Goal: Find contact information: Find contact information

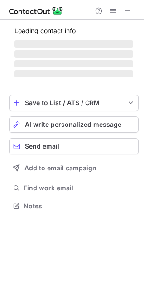
scroll to position [197, 144]
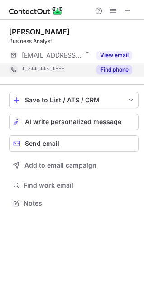
click at [111, 70] on button "Find phone" at bounding box center [115, 69] width 36 height 9
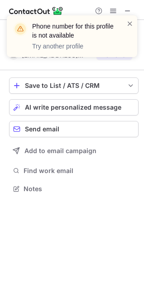
scroll to position [183, 144]
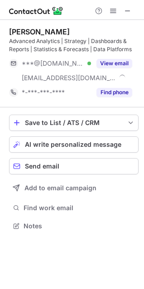
scroll to position [220, 144]
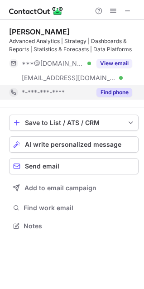
click at [104, 95] on button "Find phone" at bounding box center [115, 92] width 36 height 9
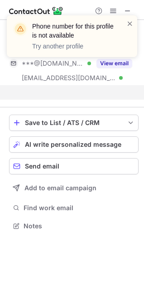
scroll to position [205, 144]
